Goal: Task Accomplishment & Management: Complete application form

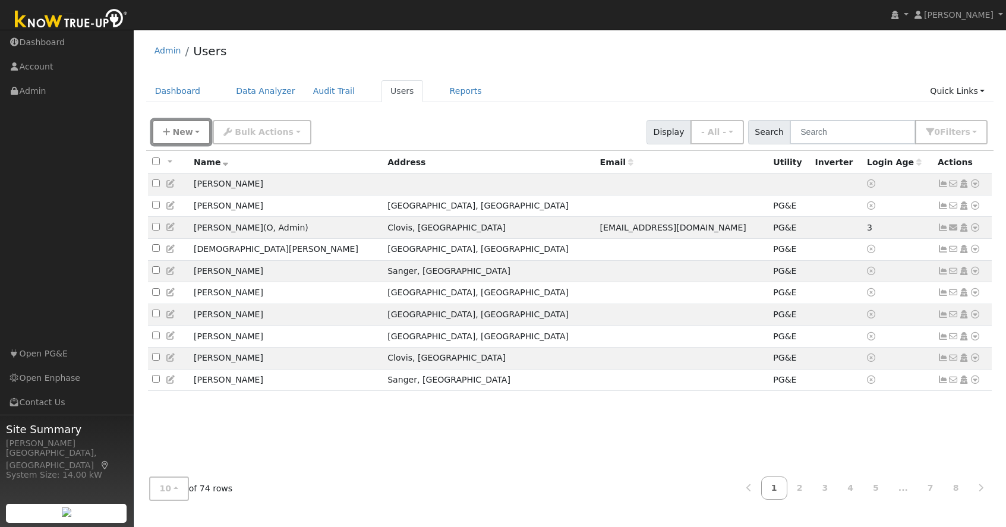
click at [191, 134] on button "New" at bounding box center [181, 132] width 59 height 24
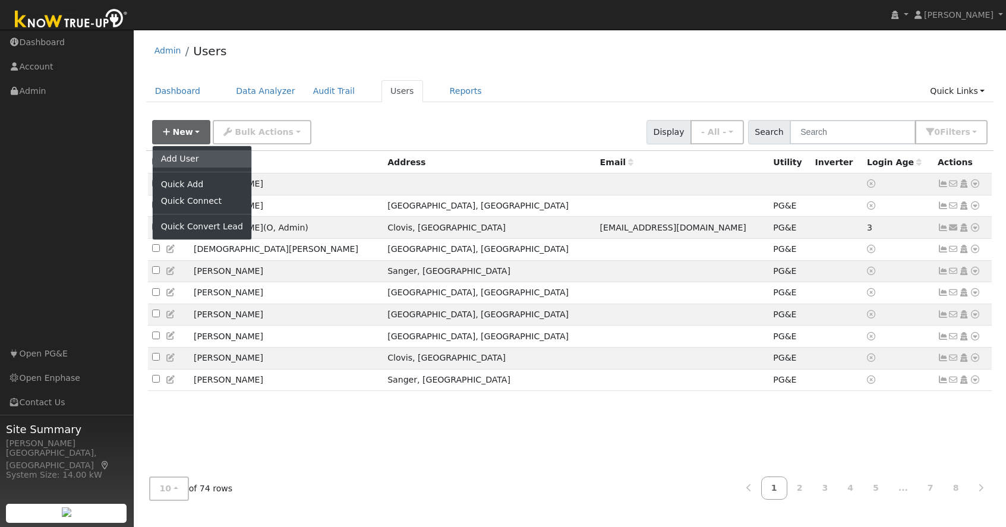
click at [194, 160] on link "Add User" at bounding box center [202, 158] width 99 height 17
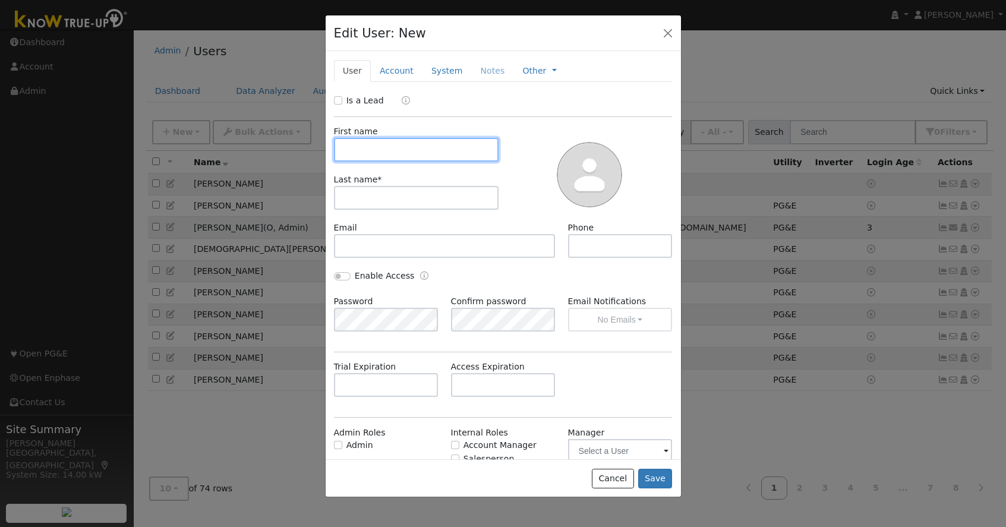
paste input "[PERSON_NAME]"
click at [426, 150] on input "LORRAINE" at bounding box center [416, 150] width 165 height 24
type input "LORRAINE"
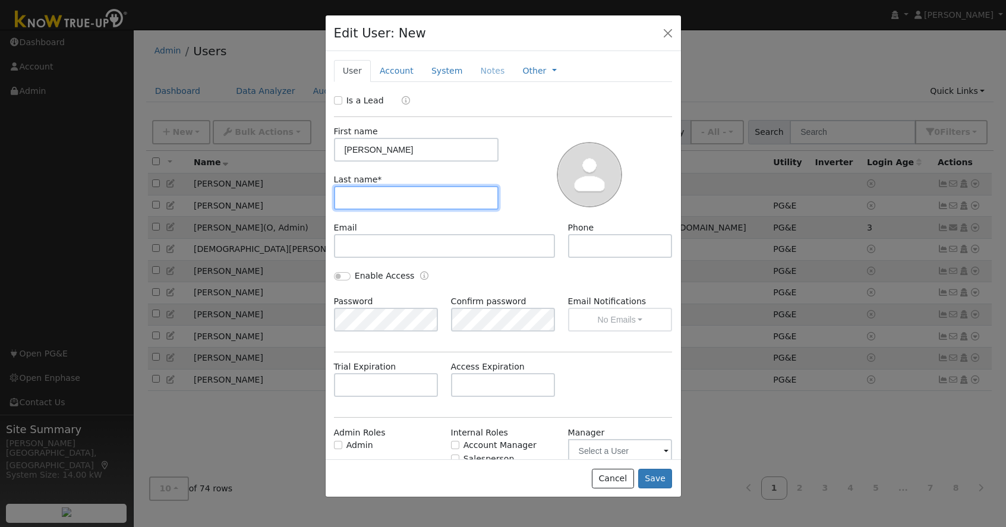
click at [376, 193] on input "text" at bounding box center [416, 198] width 165 height 24
paste input "[PERSON_NAME]"
click at [388, 199] on input "[PERSON_NAME]" at bounding box center [416, 198] width 165 height 24
type input "ESTRADA"
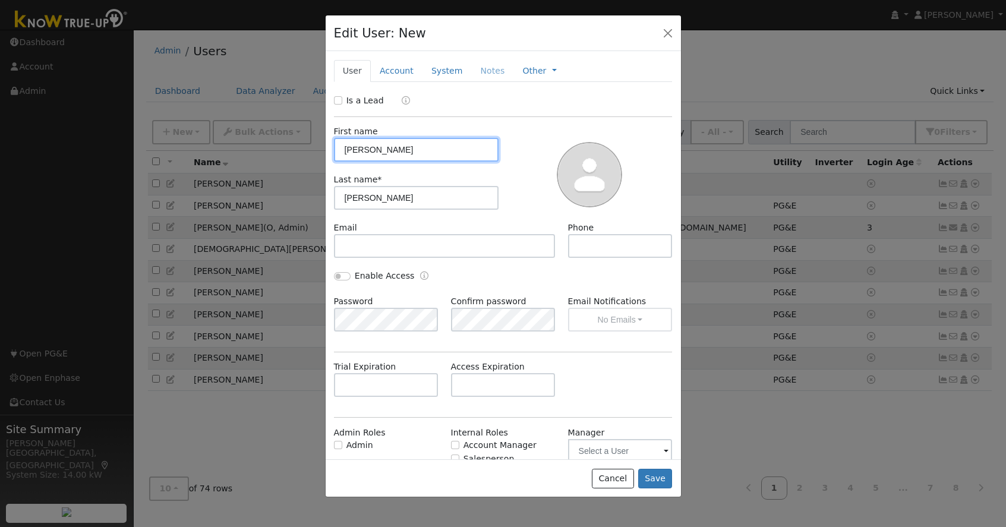
click at [344, 150] on input "LORRAINE" at bounding box center [416, 150] width 165 height 24
click at [566, 282] on div "Enable Access" at bounding box center [502, 283] width 351 height 26
click at [653, 477] on button "Save" at bounding box center [655, 479] width 34 height 20
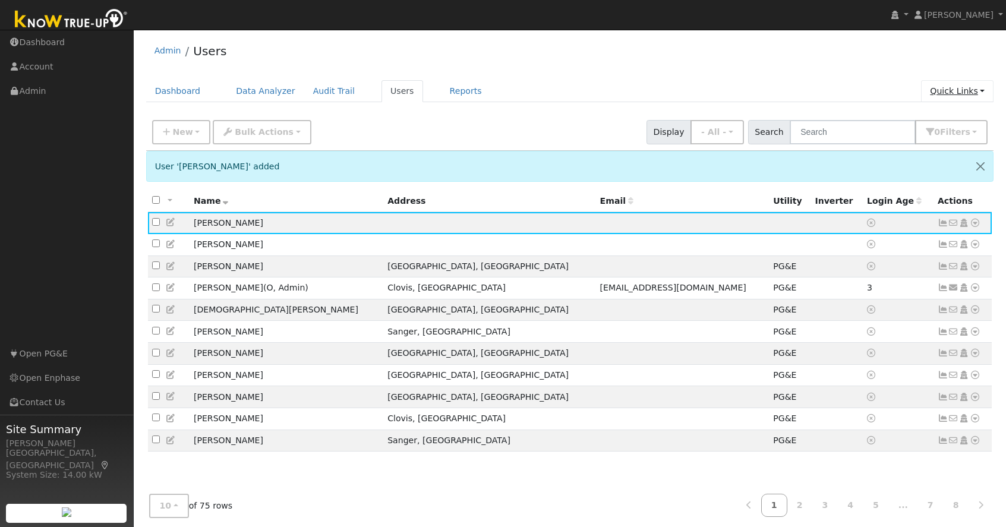
click at [954, 92] on link "Quick Links" at bounding box center [957, 91] width 73 height 22
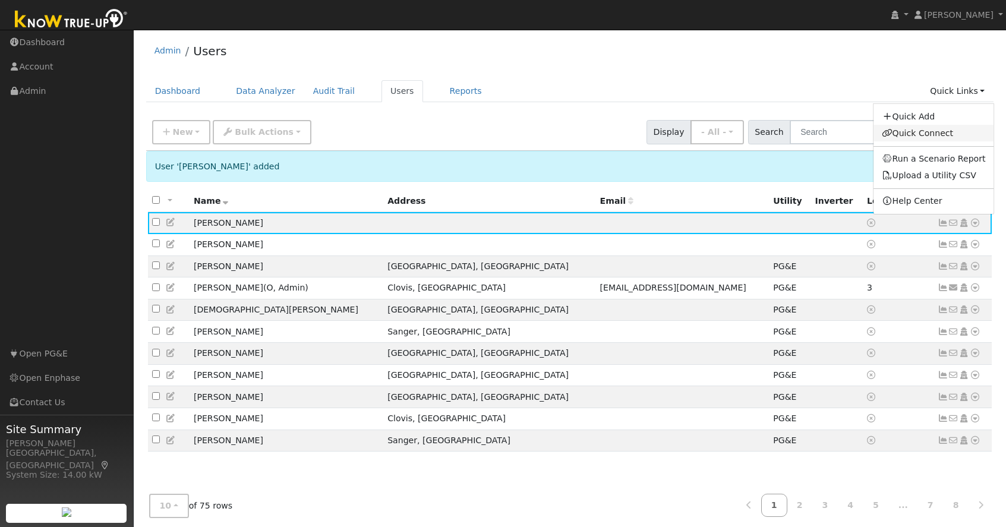
click at [931, 131] on link "Quick Connect" at bounding box center [934, 133] width 121 height 17
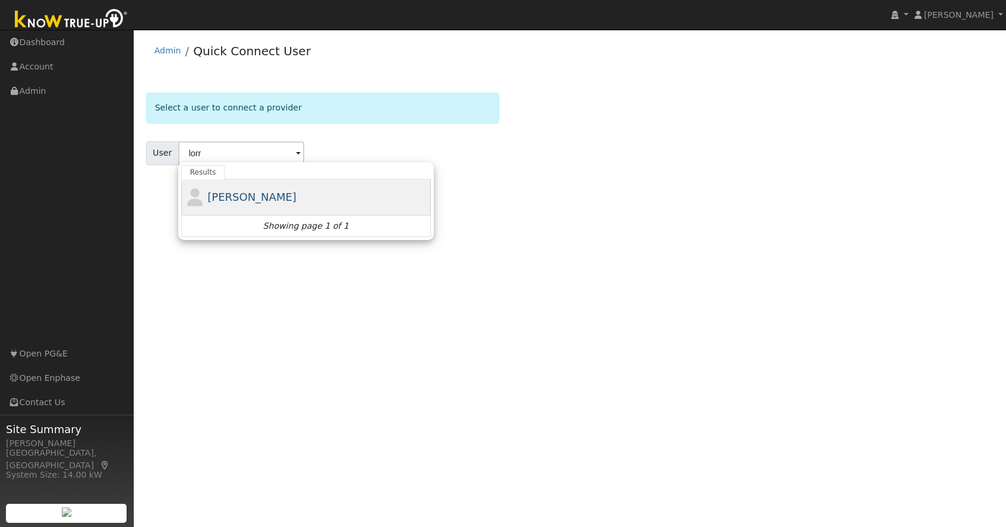
click at [247, 201] on span "[PERSON_NAME]" at bounding box center [251, 197] width 89 height 12
type input "[PERSON_NAME]"
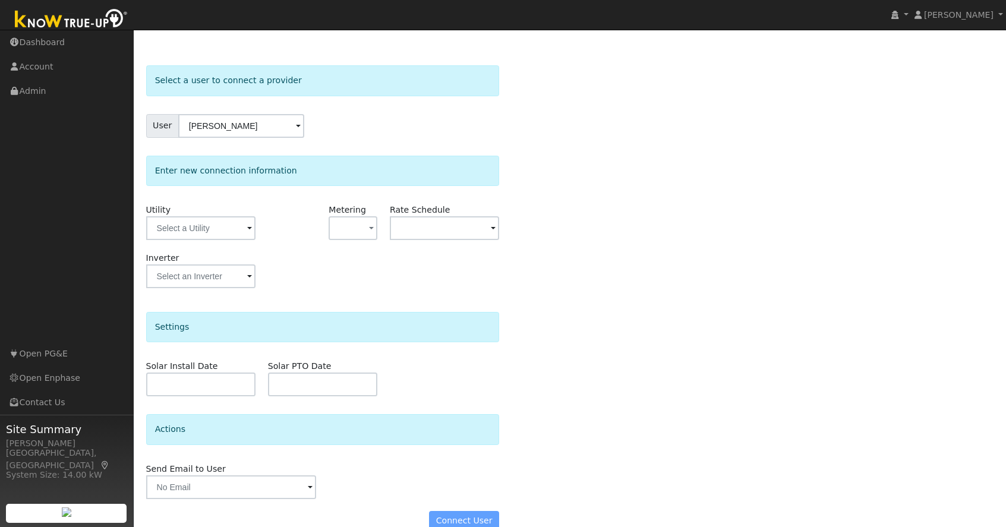
scroll to position [29, 0]
click at [204, 227] on input "text" at bounding box center [200, 227] width 109 height 24
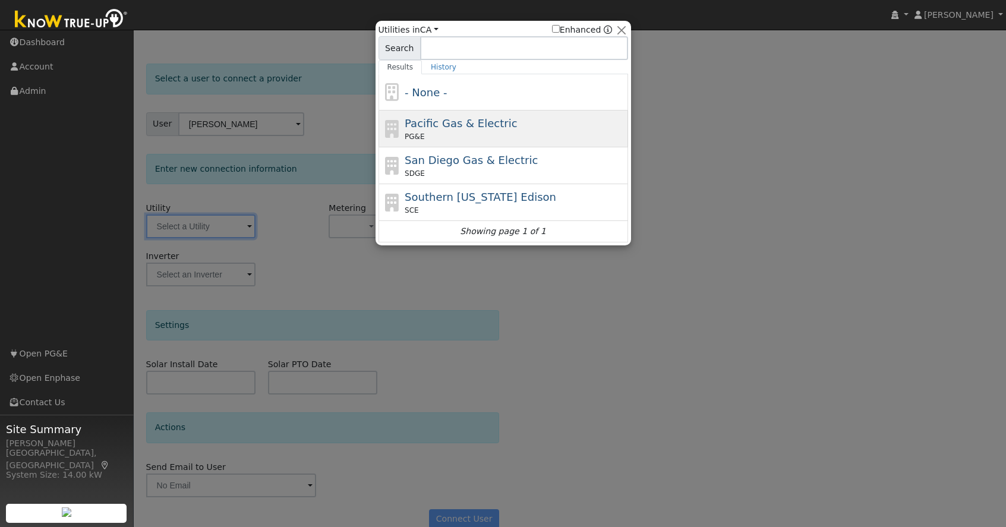
click at [448, 123] on span "Pacific Gas & Electric" at bounding box center [461, 123] width 112 height 12
type input "PG&E"
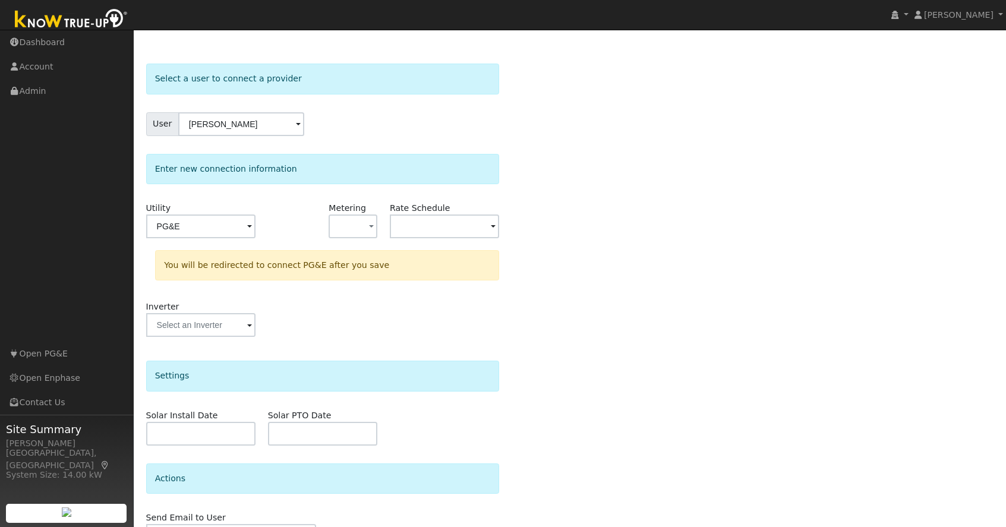
scroll to position [100, 0]
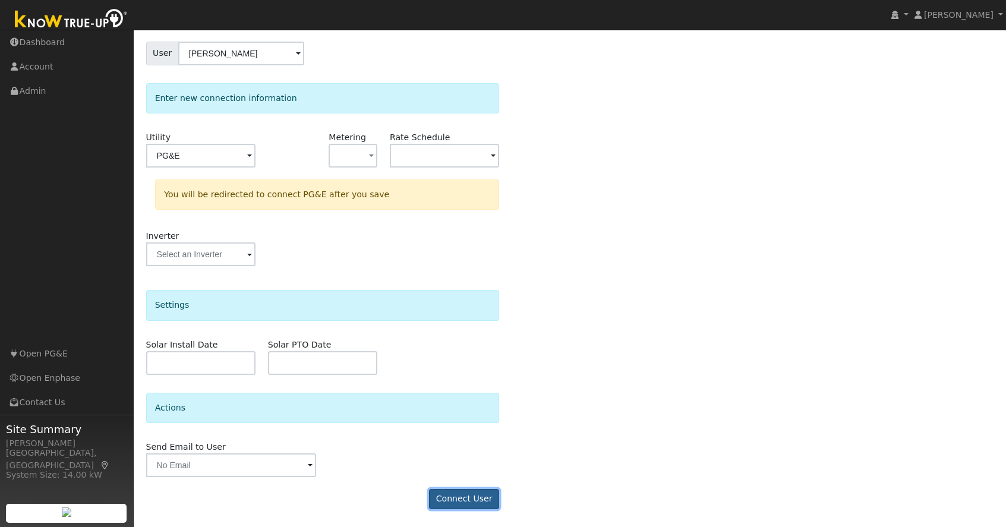
click at [456, 499] on button "Connect User" at bounding box center [464, 499] width 70 height 20
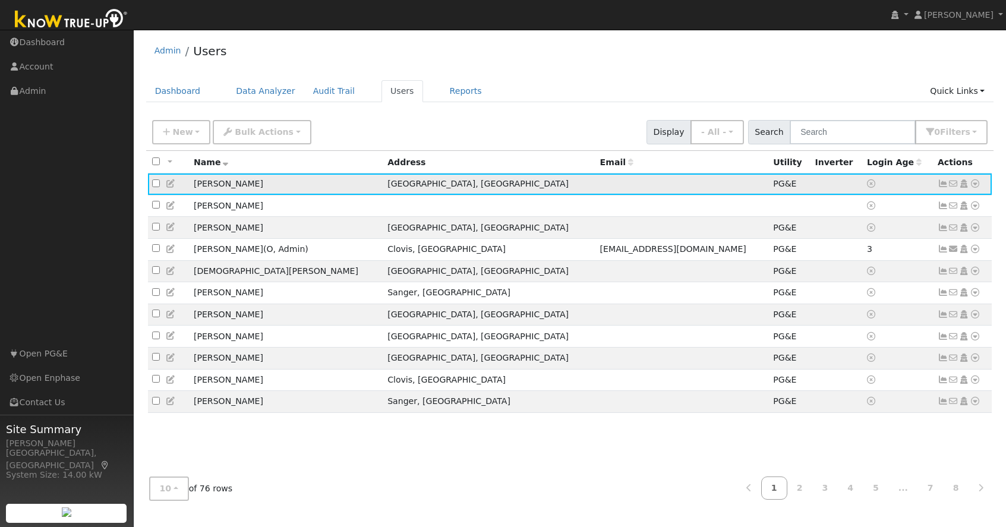
click at [977, 186] on icon at bounding box center [975, 183] width 11 height 8
click at [777, 75] on div "Admin Users Dashboard Data Analyzer Audit Trail Users Reports Quick Links Quick…" at bounding box center [570, 273] width 861 height 474
click at [974, 187] on icon at bounding box center [975, 183] width 11 height 8
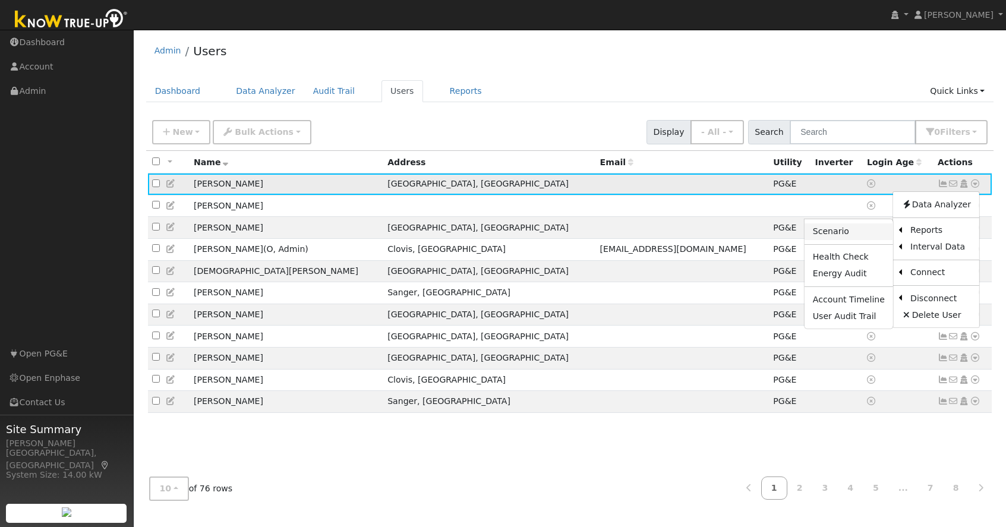
click at [855, 234] on link "Scenario" at bounding box center [849, 231] width 89 height 17
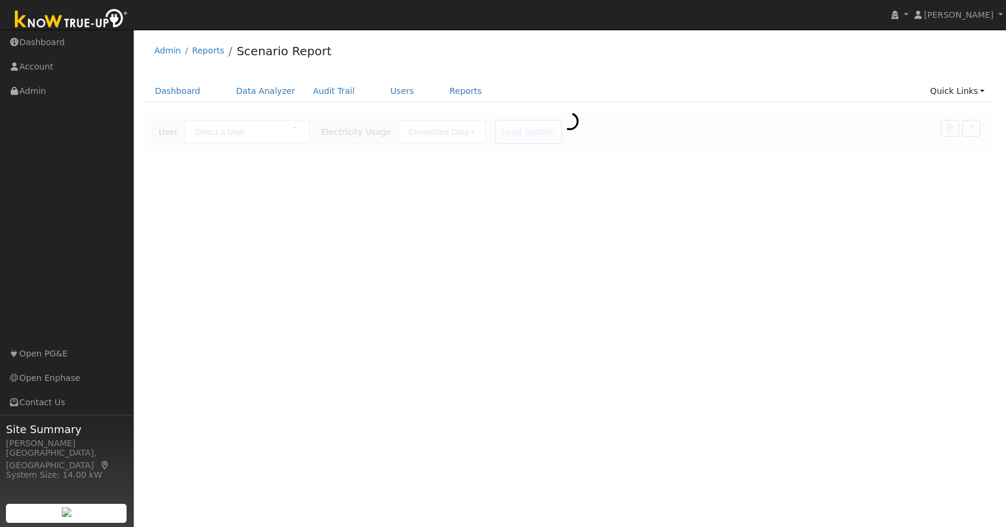
type input "[PERSON_NAME]"
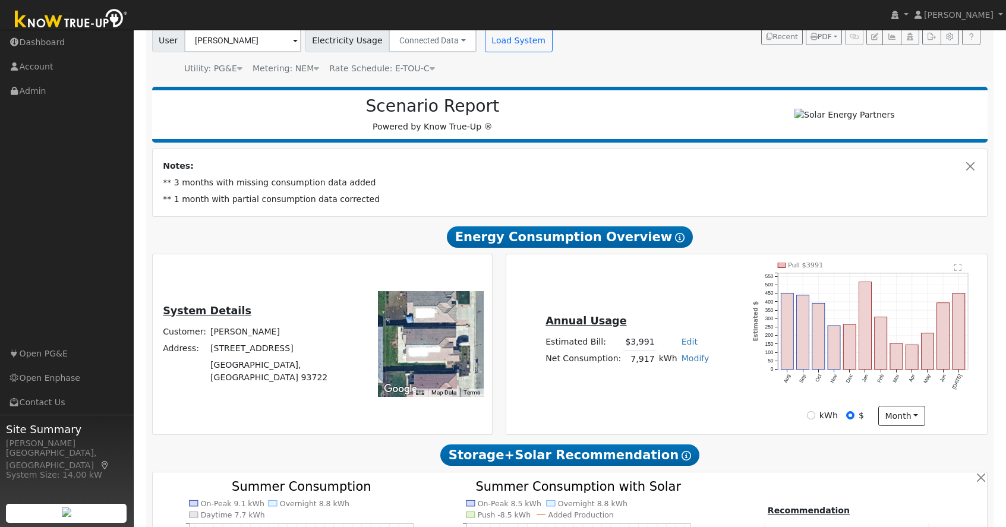
scroll to position [94, 0]
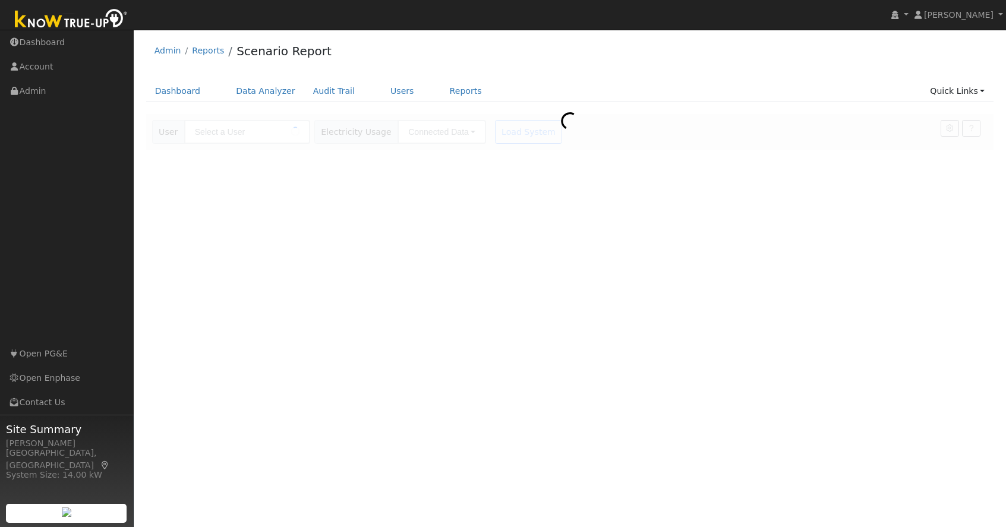
type input "[PERSON_NAME]"
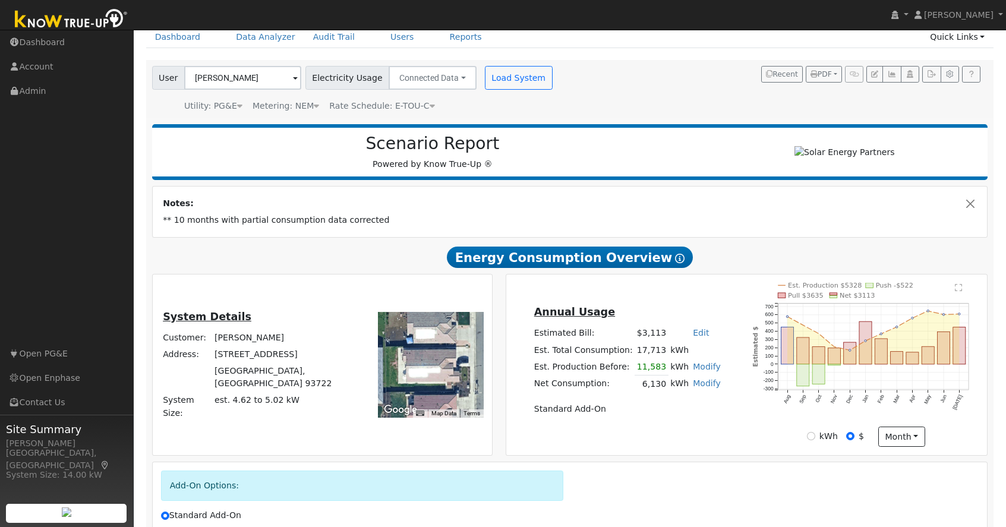
scroll to position [103, 0]
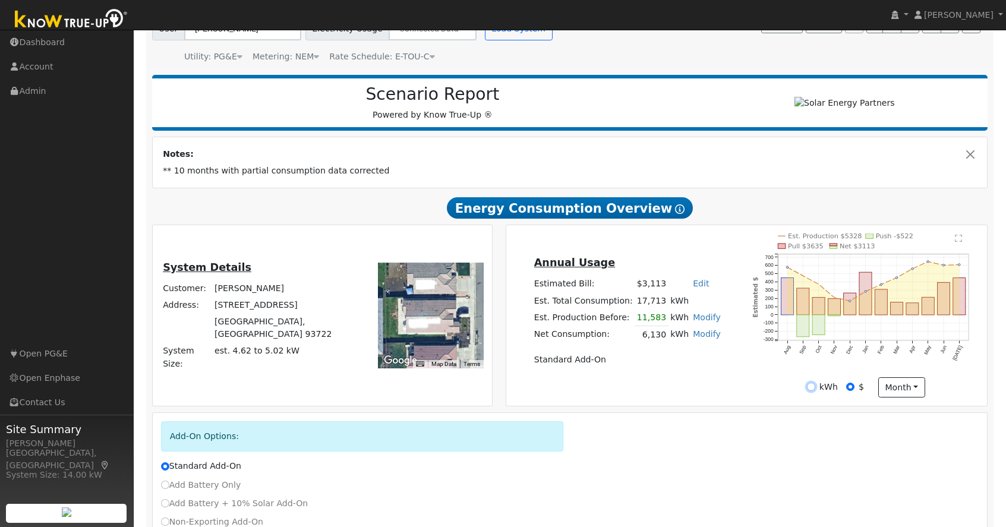
click at [815, 388] on input "kWh" at bounding box center [811, 387] width 8 height 8
radio input "true"
radio input "false"
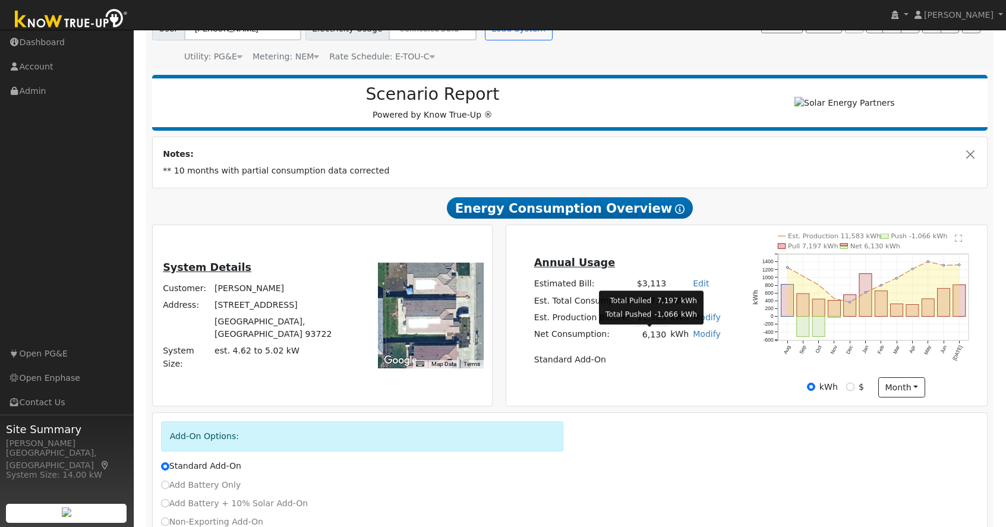
click at [637, 335] on td "6,130" at bounding box center [651, 334] width 33 height 17
drag, startPoint x: 663, startPoint y: 337, endPoint x: 636, endPoint y: 337, distance: 26.7
click at [636, 337] on td "6,130" at bounding box center [651, 334] width 33 height 17
drag, startPoint x: 538, startPoint y: 287, endPoint x: 726, endPoint y: 357, distance: 200.5
click at [727, 359] on div "Annual Usage Estimated Bill: $3,113 Edit Estimated Bill $ Annual Est. Total Con…" at bounding box center [627, 316] width 238 height 122
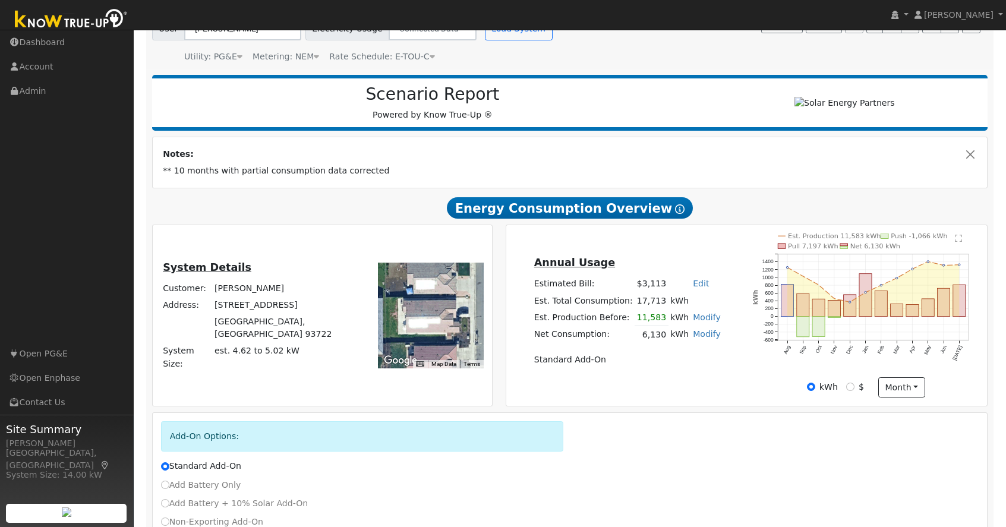
click at [628, 373] on div "Annual Usage Estimated Bill: $3,113 Edit Estimated Bill $ Annual Est. Total Con…" at bounding box center [627, 316] width 238 height 122
click at [737, 209] on h2 "Energy Consumption Overview Show Help" at bounding box center [570, 208] width 836 height 22
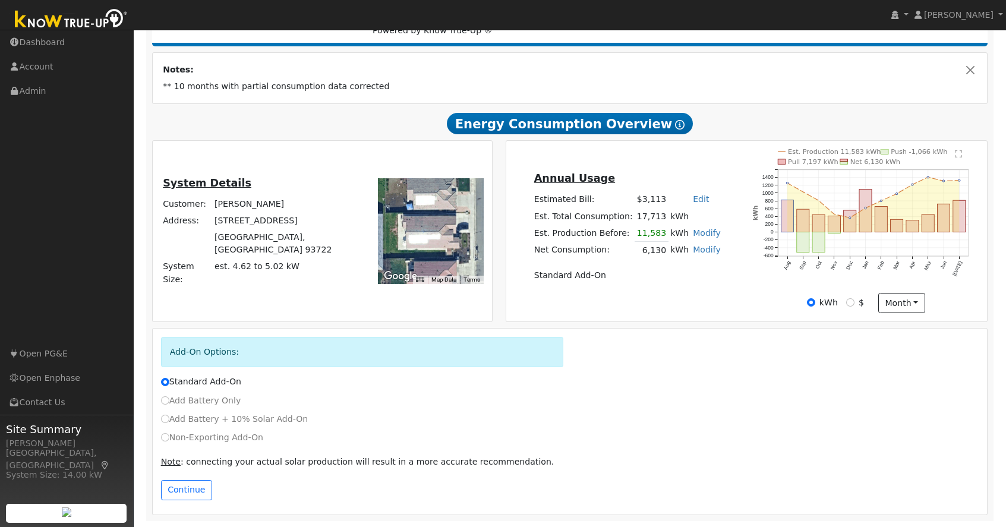
scroll to position [0, 0]
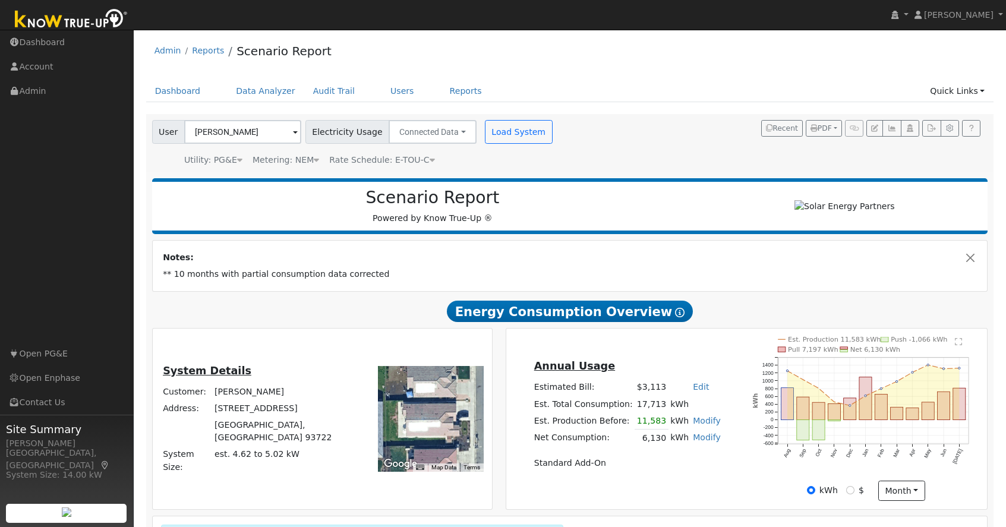
click at [496, 62] on div "Admin Reports Scenario Report" at bounding box center [570, 54] width 848 height 36
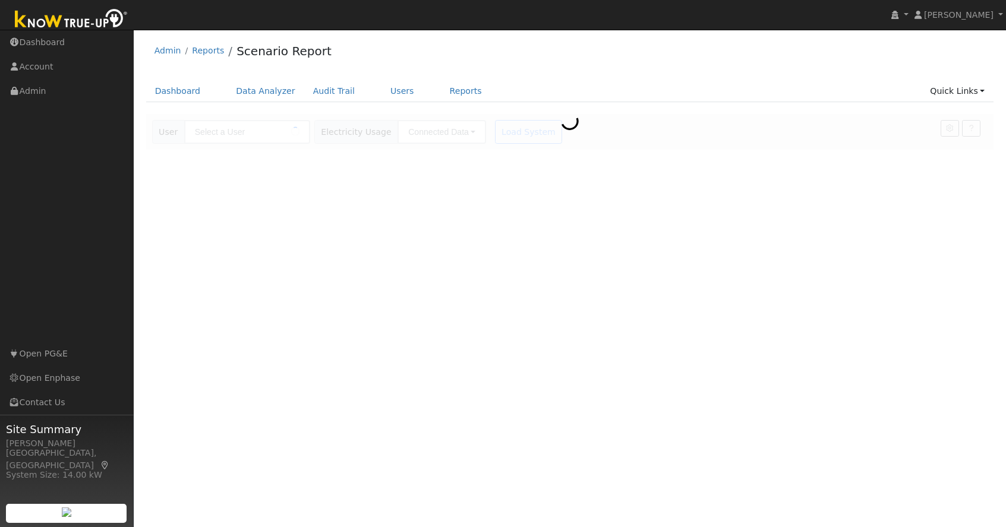
type input "[PERSON_NAME]"
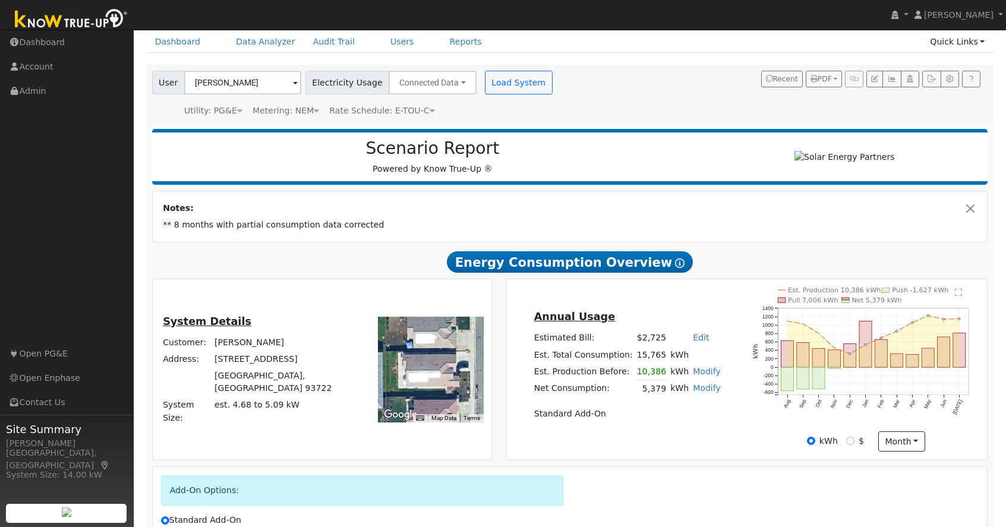
scroll to position [59, 0]
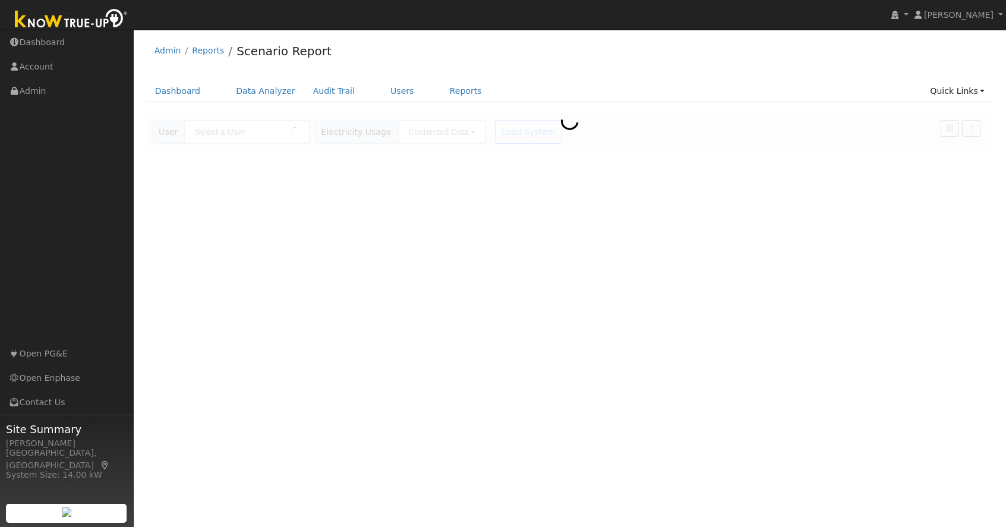
type input "[PERSON_NAME]"
